Goal: Complete application form: Complete application form

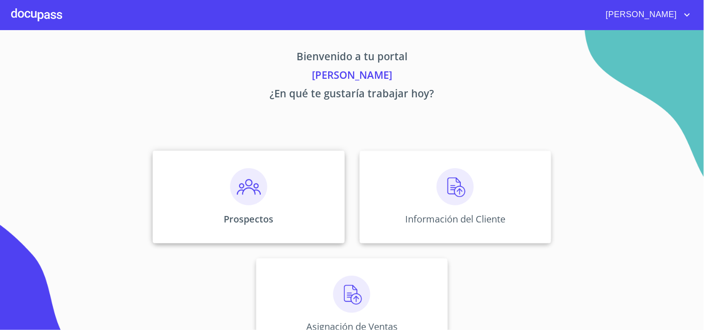
click at [240, 196] on img at bounding box center [248, 186] width 37 height 37
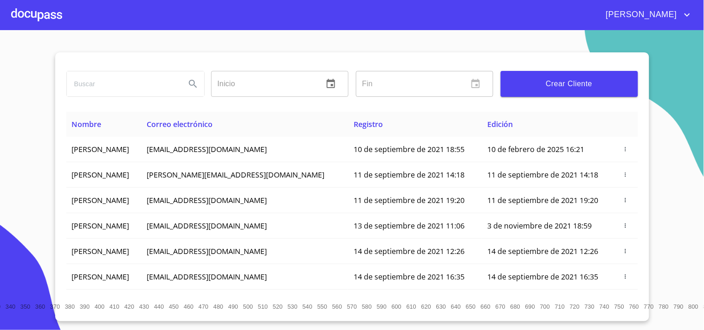
click at [140, 91] on input "search" at bounding box center [122, 83] width 111 height 25
type input "[PERSON_NAME]"
click at [197, 86] on icon "Search" at bounding box center [192, 83] width 11 height 11
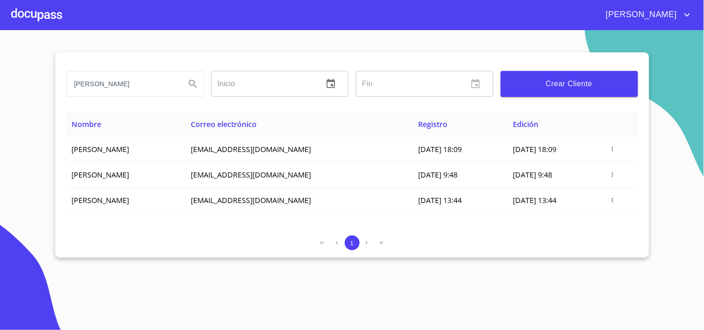
click at [539, 82] on span "Crear Cliente" at bounding box center [569, 83] width 122 height 13
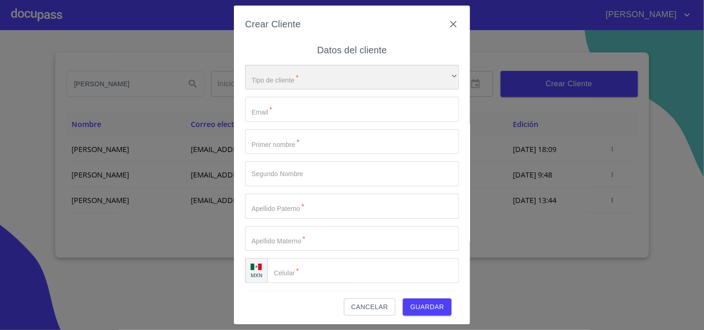
click at [335, 77] on div "​" at bounding box center [352, 77] width 214 height 25
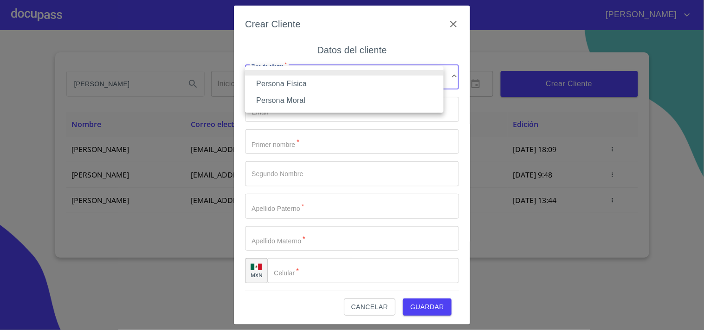
click at [303, 86] on li "Persona Física" at bounding box center [344, 84] width 199 height 17
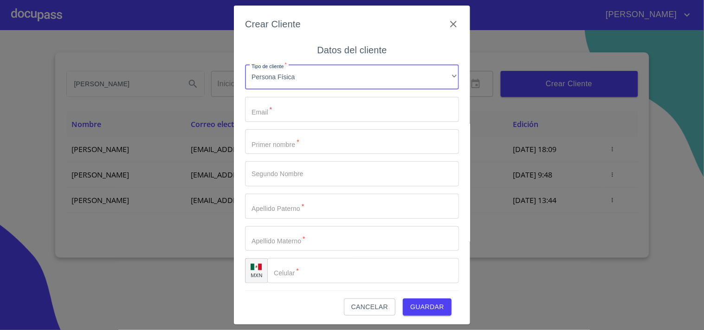
click at [300, 105] on input "Tipo de cliente   *" at bounding box center [352, 109] width 214 height 25
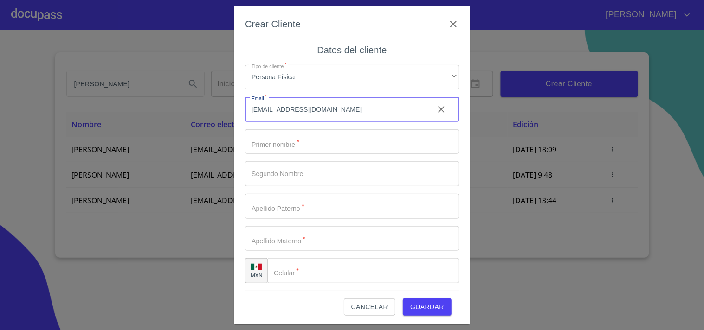
type input "[EMAIL_ADDRESS][DOMAIN_NAME]"
click at [305, 142] on input "Tipo de cliente   *" at bounding box center [352, 141] width 214 height 25
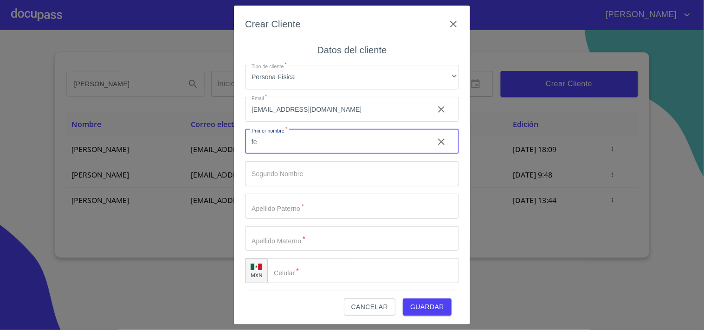
type input "f"
type input "[PERSON_NAME]"
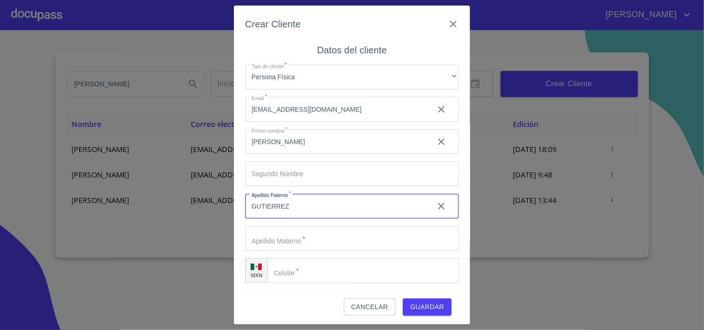
type input "GUTIERREZ"
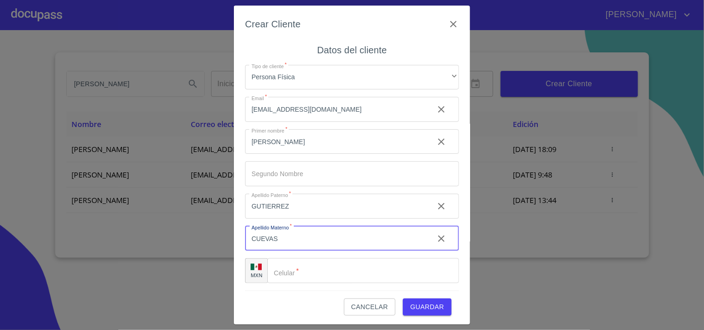
type input "CUEVAS"
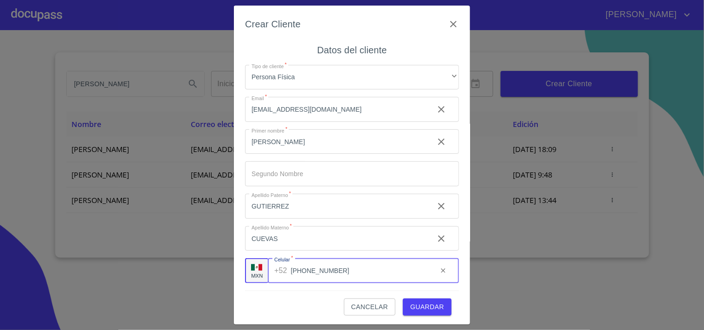
type input "[PHONE_NUMBER]"
click at [444, 304] on div "Cancelar Guardar" at bounding box center [352, 303] width 214 height 25
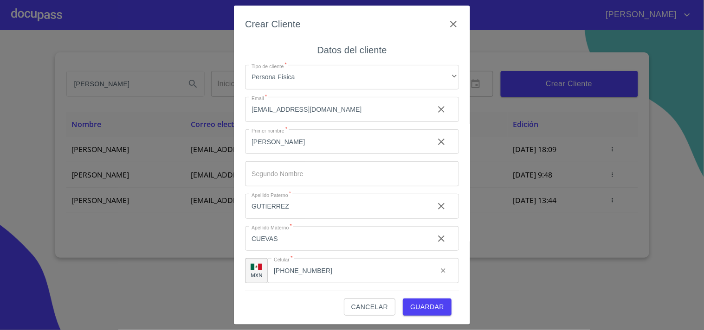
click at [418, 307] on span "Guardar" at bounding box center [427, 308] width 34 height 12
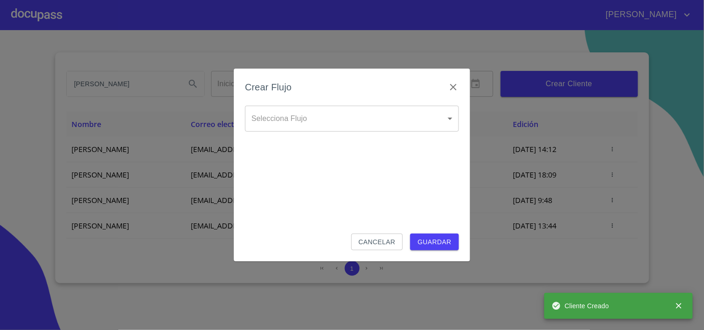
click at [342, 128] on body "[PERSON_NAME] ​ Fin ​ Crear Cliente Nombre Correo electrónico Registro Edición …" at bounding box center [352, 165] width 704 height 330
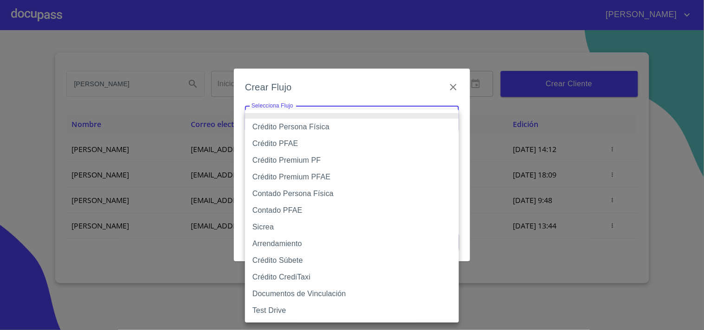
click at [308, 210] on li "Contado PFAE" at bounding box center [352, 210] width 214 height 17
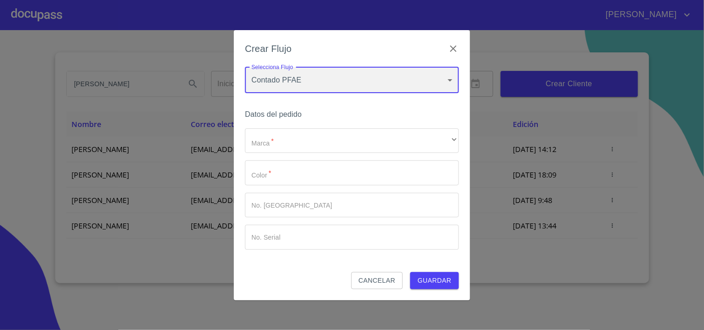
type input "60bfa0300d9865ccc24b067f"
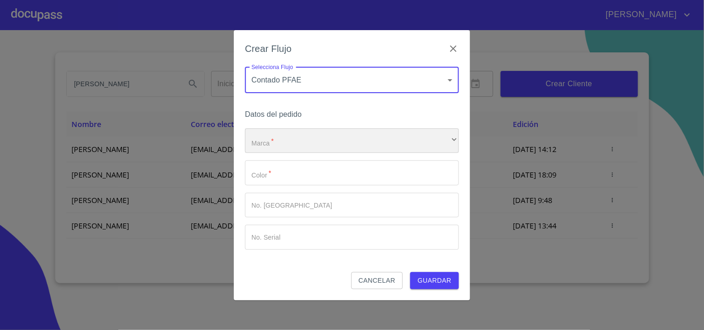
click at [325, 146] on div "​" at bounding box center [352, 141] width 214 height 25
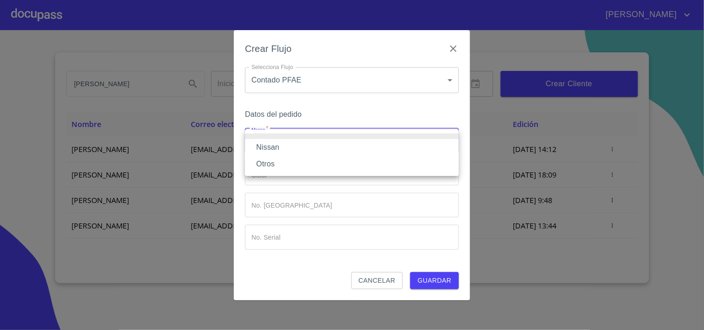
click at [287, 154] on li "Nissan" at bounding box center [352, 147] width 214 height 17
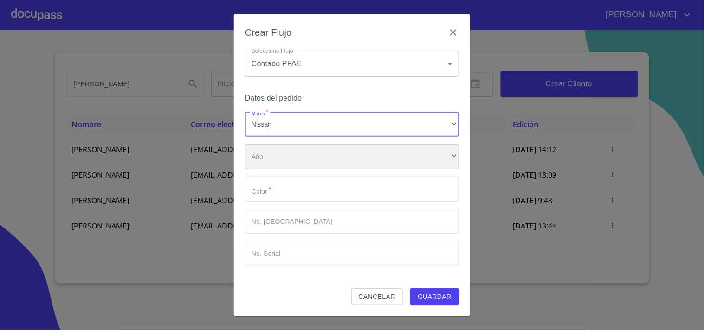
click at [285, 161] on div "​" at bounding box center [352, 156] width 214 height 25
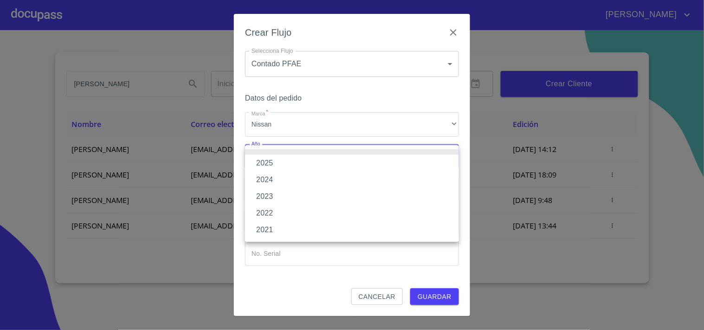
click at [279, 211] on li "2022" at bounding box center [352, 213] width 214 height 17
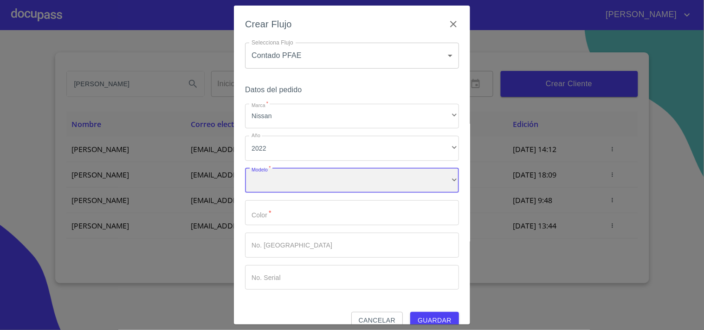
click at [290, 179] on div "​" at bounding box center [352, 180] width 214 height 25
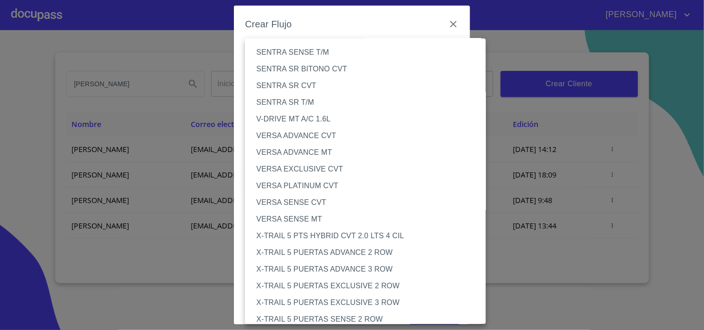
scroll to position [795, 0]
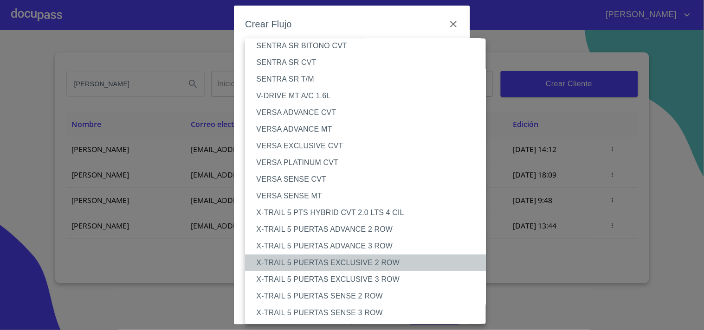
click at [363, 261] on li "X-TRAIL 5 PUERTAS EXCLUSIVE 2 ROW" at bounding box center [369, 263] width 249 height 17
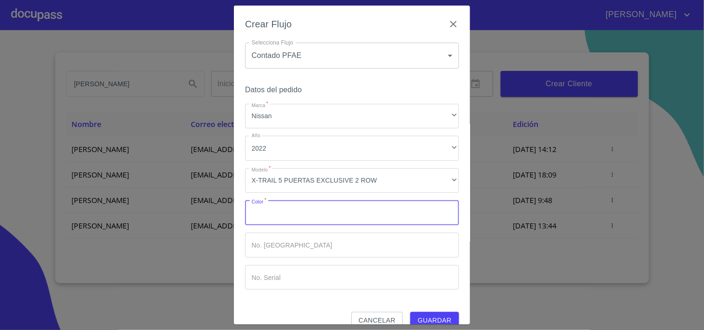
click at [304, 223] on input "Marca   *" at bounding box center [352, 212] width 214 height 25
type input "GRIS [GEOGRAPHIC_DATA]"
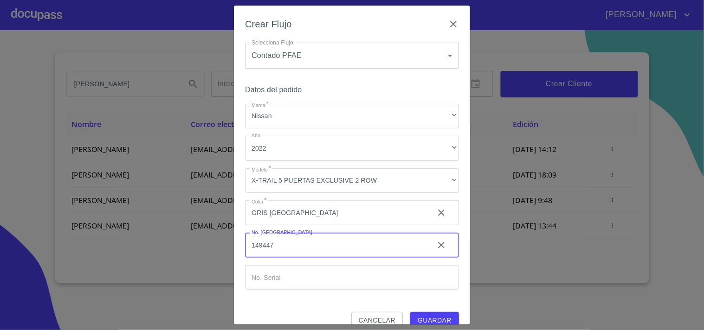
type input "149447"
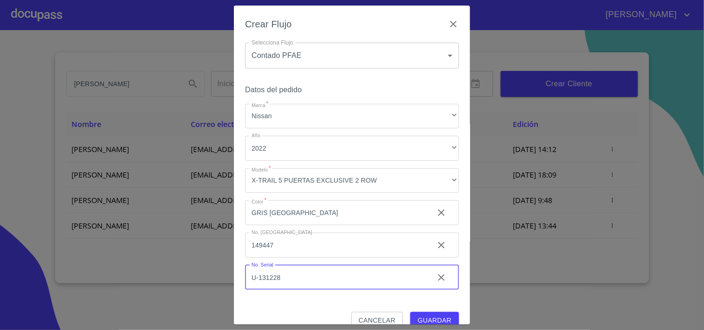
type input "U-131228"
click at [428, 314] on button "Guardar" at bounding box center [434, 320] width 49 height 17
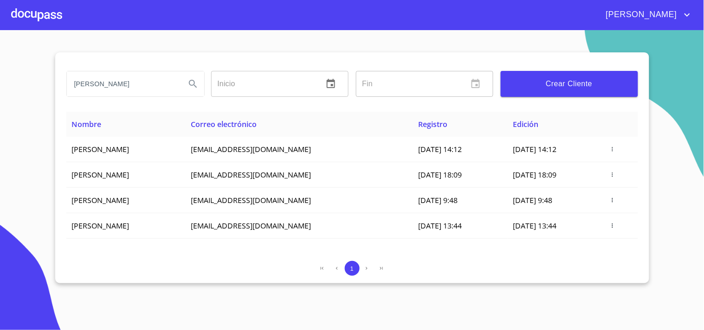
click at [56, 15] on div at bounding box center [36, 15] width 51 height 30
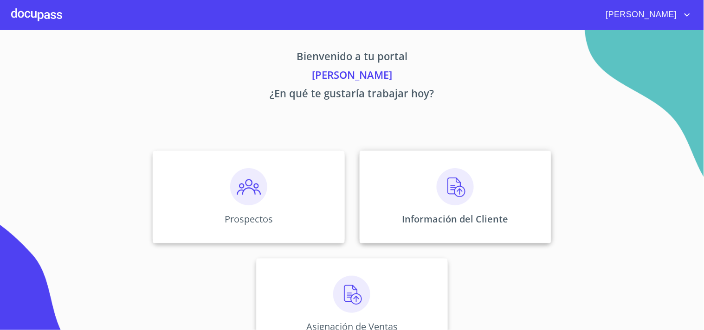
click at [444, 187] on img at bounding box center [455, 186] width 37 height 37
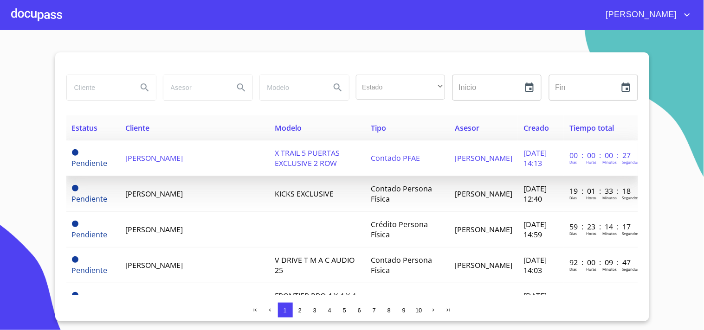
click at [160, 161] on span "[PERSON_NAME]" at bounding box center [155, 158] width 58 height 10
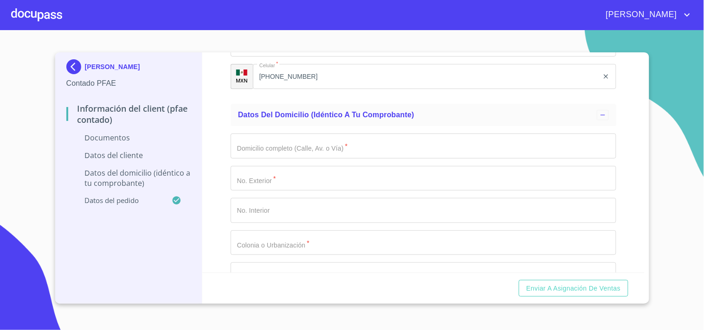
scroll to position [1687, 0]
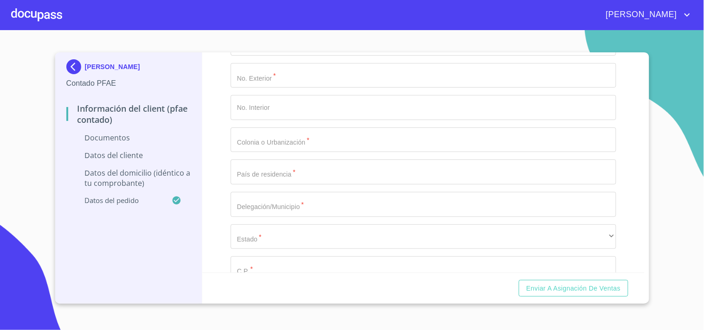
paste input "GUCF460807HDFTVR04"
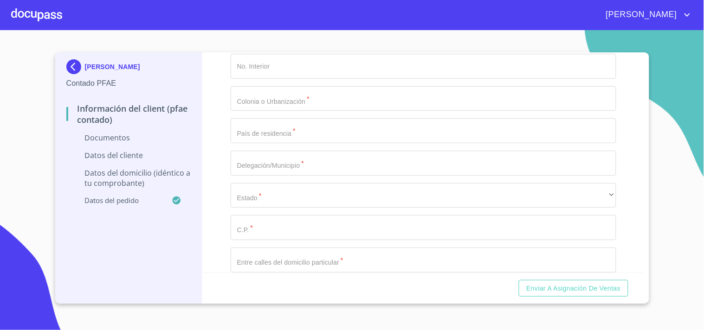
type input "GUCF460807"
paste input "GUCF460807HDFTVR04"
type input "GUCF460807HDFTVR04"
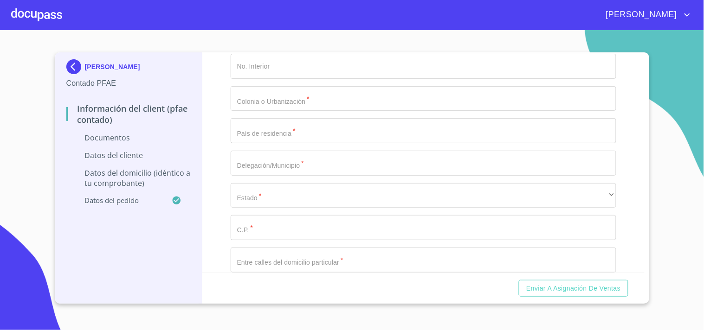
type input "GUCF460807SU6"
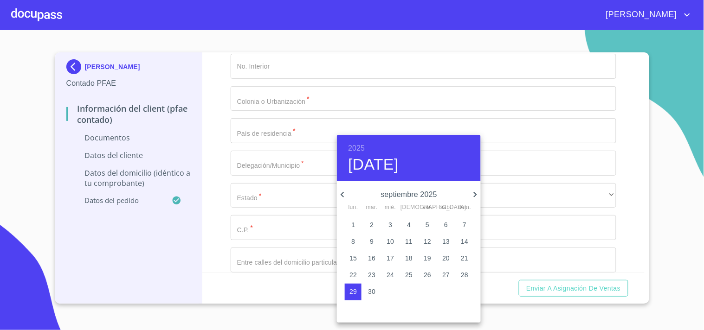
click at [362, 144] on h6 "2025" at bounding box center [356, 148] width 17 height 13
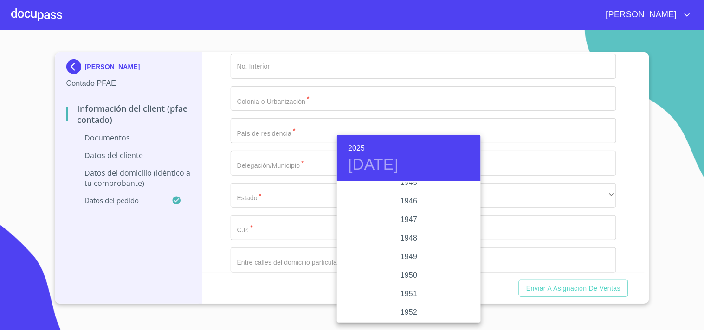
scroll to position [339, 0]
click at [406, 240] on div "1946" at bounding box center [409, 242] width 144 height 19
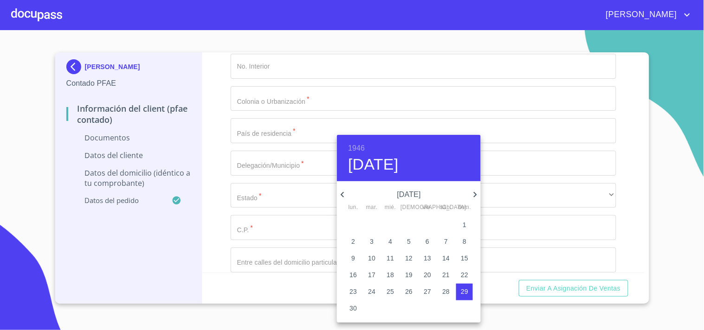
click at [341, 196] on icon "button" at bounding box center [342, 194] width 11 height 11
click at [393, 241] on span "7" at bounding box center [390, 241] width 17 height 9
type input "7 de ago. de 1946"
click at [225, 195] on div at bounding box center [352, 165] width 704 height 330
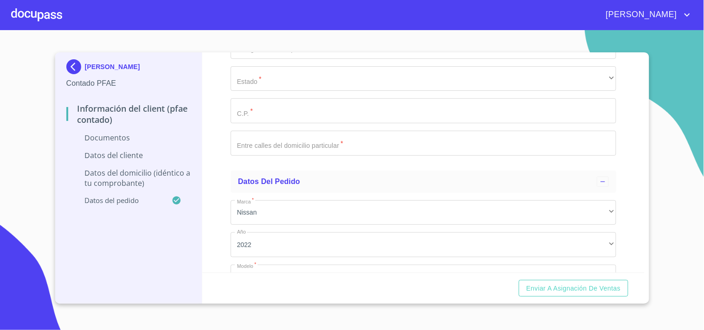
scroll to position [1866, 0]
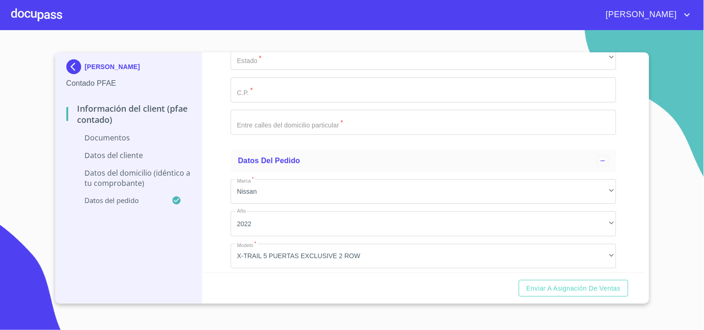
type input "2071143877"
drag, startPoint x: 276, startPoint y: 161, endPoint x: 277, endPoint y: 165, distance: 4.7
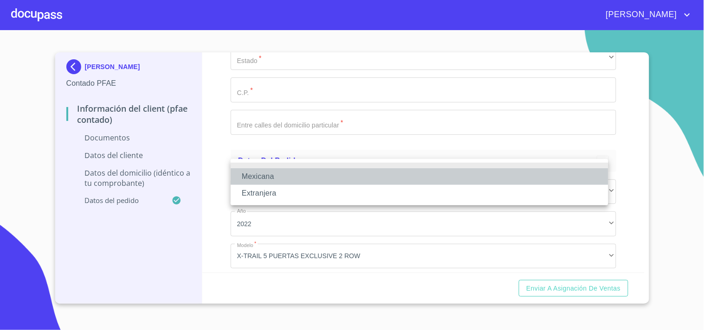
click at [274, 175] on li "Mexicana" at bounding box center [420, 176] width 378 height 17
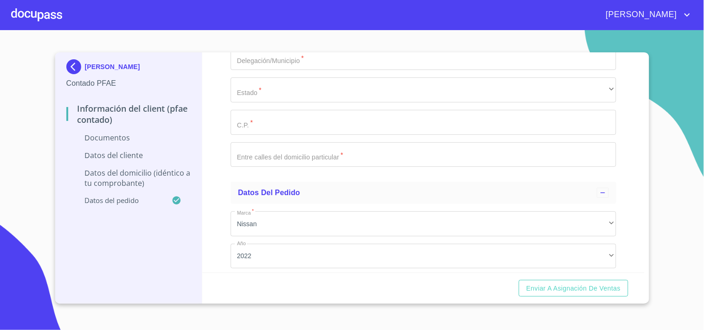
type input "[GEOGRAPHIC_DATA]"
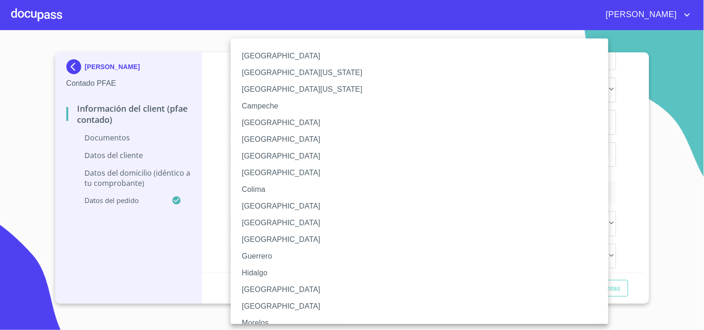
click at [284, 152] on li "[GEOGRAPHIC_DATA]" at bounding box center [424, 156] width 386 height 17
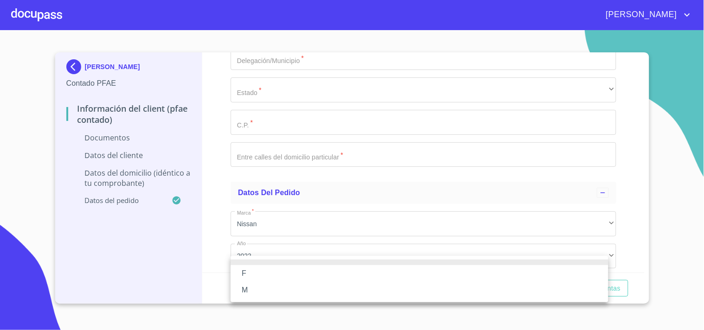
click at [257, 284] on li "M" at bounding box center [420, 290] width 378 height 17
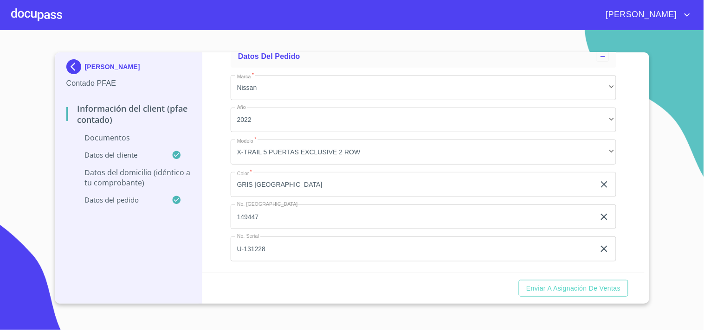
scroll to position [2103, 0]
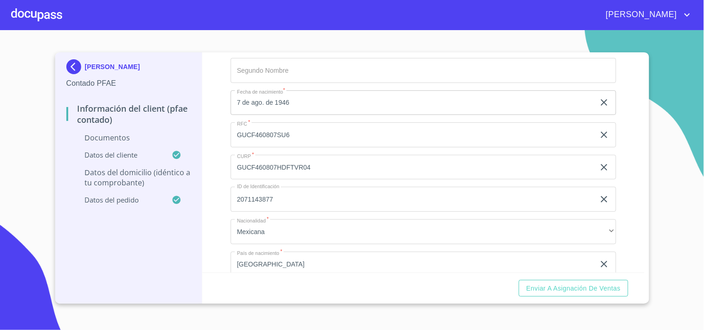
scroll to position [2168, 0]
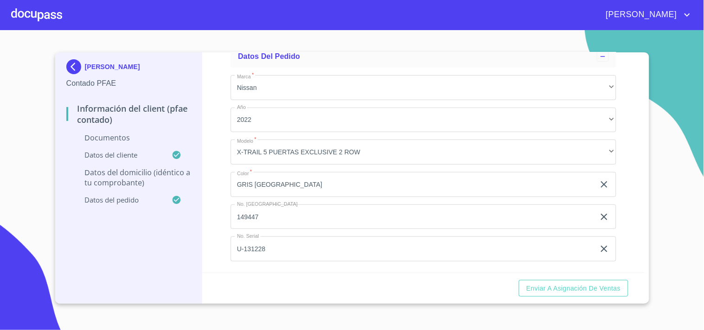
type input "PRADO DE LAS AZUCENAS"
type input "428"
type input "PRADOS TEPEYAC"
type input "[GEOGRAPHIC_DATA]"
type input "ZAPOPAN"
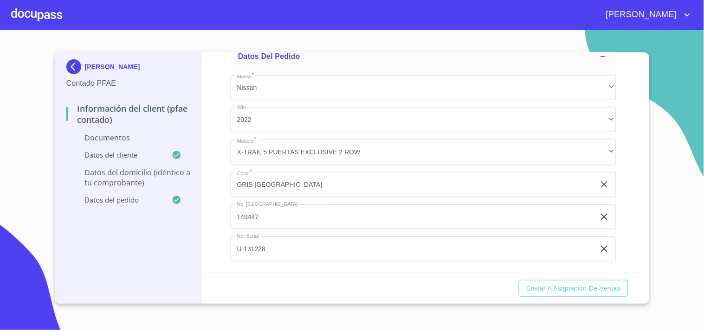
scroll to position [2169, 0]
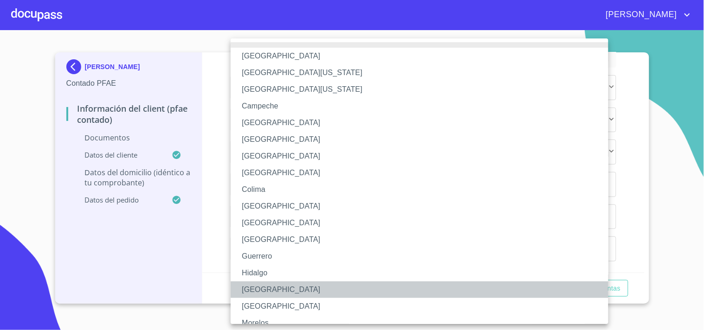
drag, startPoint x: 257, startPoint y: 289, endPoint x: 303, endPoint y: 267, distance: 50.8
click at [257, 290] on li "[GEOGRAPHIC_DATA]" at bounding box center [424, 290] width 386 height 17
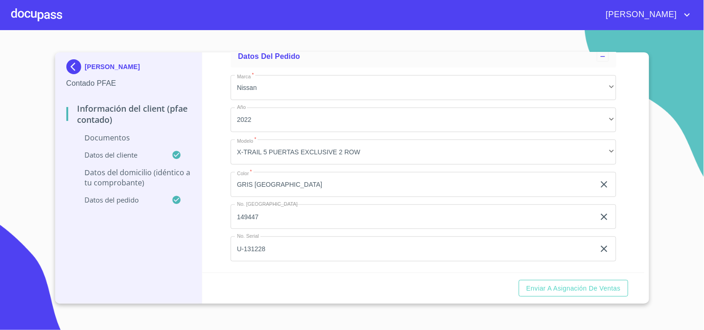
scroll to position [2355, 0]
type input "45050"
type input "AV PRADO DE LOS LAURELES Y PRADO DE [GEOGRAPHIC_DATA]"
click at [369, 162] on ul "Datos del pedido Marca   * Nissan ​ Año 2022 ​ Modelo   * X-TRAIL 5 PUERTAS EXC…" at bounding box center [424, 157] width 386 height 231
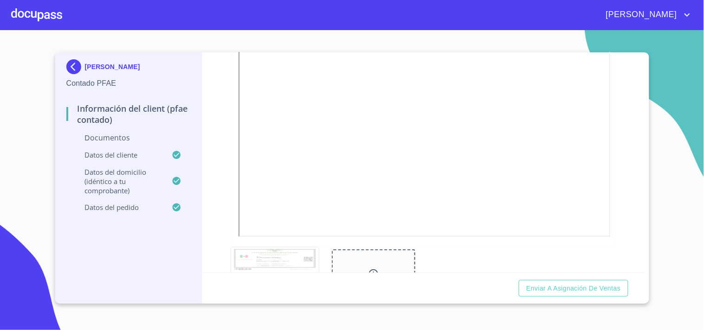
scroll to position [949, 0]
